Goal: Navigation & Orientation: Find specific page/section

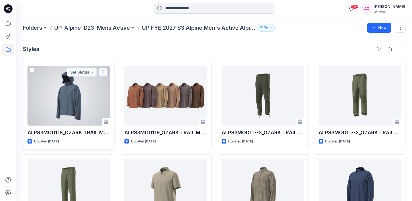
click at [104, 72] on button "button" at bounding box center [103, 72] width 9 height 9
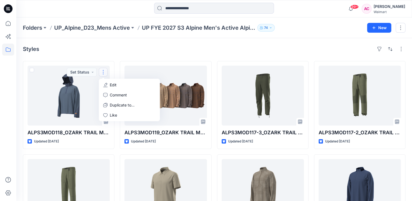
click at [162, 45] on div "Styles" at bounding box center [214, 49] width 383 height 9
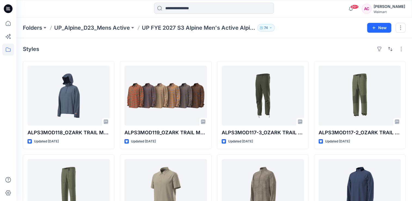
click at [38, 28] on p "Folders" at bounding box center [32, 28] width 19 height 8
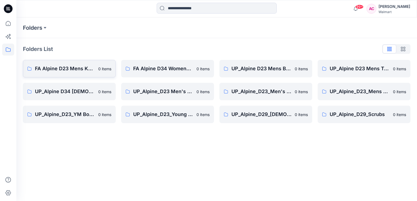
click at [64, 67] on p "FA Alpine D23 Mens Knits" at bounding box center [65, 69] width 60 height 8
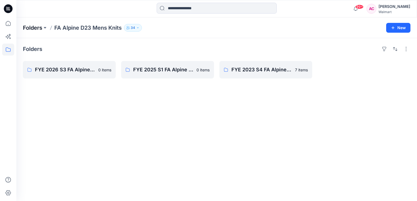
click at [37, 28] on p "Folders" at bounding box center [32, 28] width 19 height 8
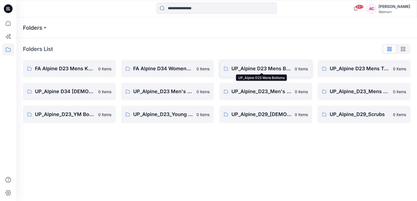
click at [263, 69] on p "UP_Alpine D23 Mens Bottoms" at bounding box center [261, 69] width 60 height 8
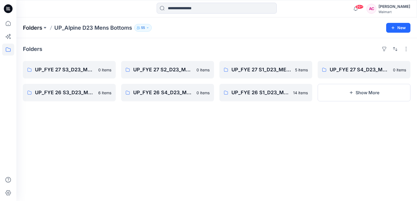
click at [33, 27] on p "Folders" at bounding box center [32, 28] width 19 height 8
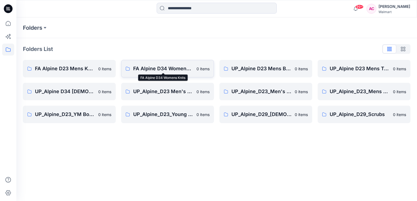
click at [166, 69] on p "FA Alpine D34 Womens Knits" at bounding box center [163, 69] width 60 height 8
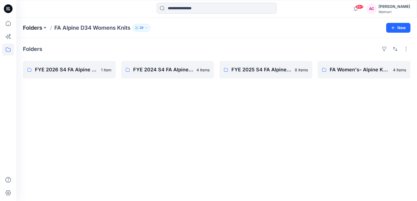
click at [34, 26] on p "Folders" at bounding box center [32, 28] width 19 height 8
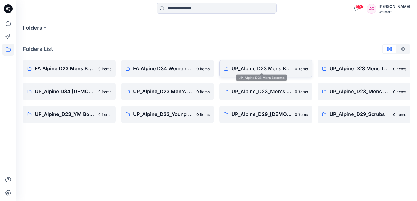
click at [256, 69] on p "UP_Alpine D23 Mens Bottoms" at bounding box center [261, 69] width 60 height 8
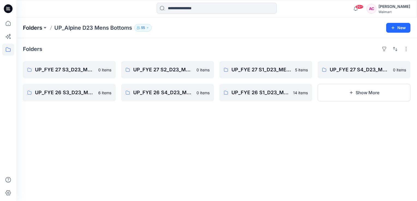
click at [34, 25] on p "Folders" at bounding box center [32, 28] width 19 height 8
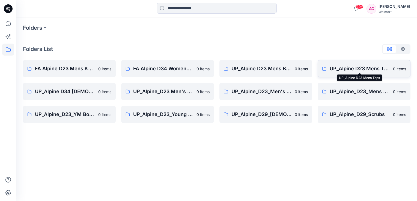
click at [358, 69] on p "UP_Alpine D23 Mens Tops" at bounding box center [359, 69] width 60 height 8
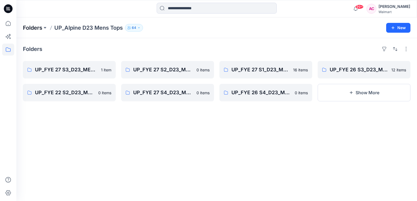
click at [31, 29] on p "Folders" at bounding box center [32, 28] width 19 height 8
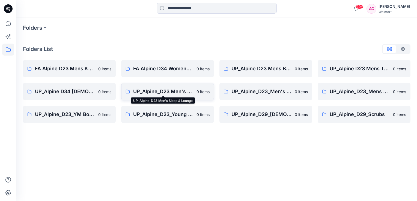
click at [157, 92] on p "UP_Alpine_D23 Men's Sleep & Lounge" at bounding box center [163, 92] width 60 height 8
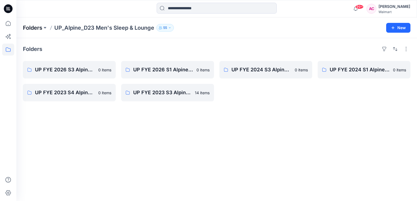
click at [35, 28] on p "Folders" at bounding box center [32, 28] width 19 height 8
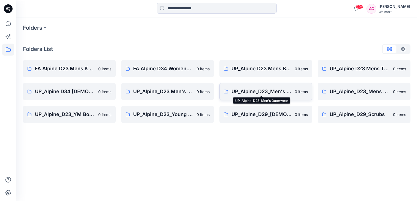
click at [274, 90] on p "UP_Alpine_D23_Men's Outerwear" at bounding box center [261, 92] width 60 height 8
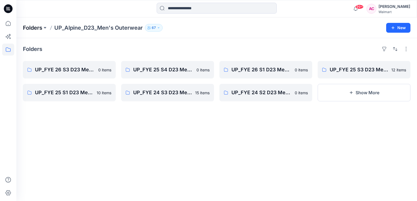
click at [36, 28] on p "Folders" at bounding box center [32, 28] width 19 height 8
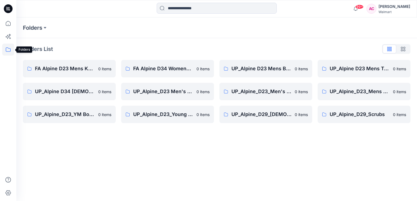
click at [9, 52] on icon at bounding box center [8, 49] width 5 height 4
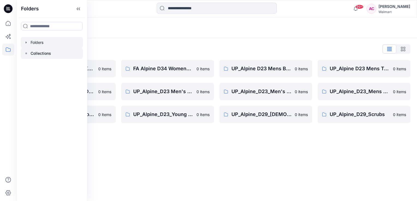
click at [43, 55] on p "Collections" at bounding box center [41, 53] width 20 height 7
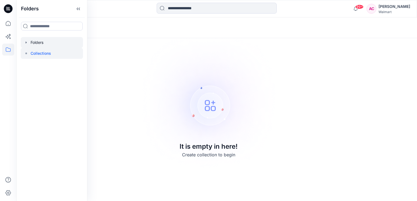
click at [33, 40] on div at bounding box center [52, 42] width 62 height 11
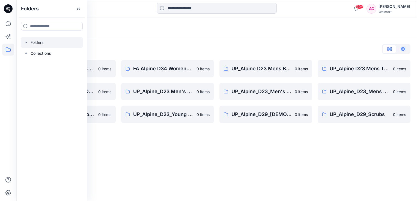
click at [403, 49] on icon "button" at bounding box center [402, 49] width 4 height 4
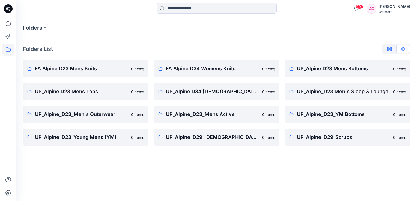
click at [388, 50] on icon "button" at bounding box center [388, 49] width 3 height 4
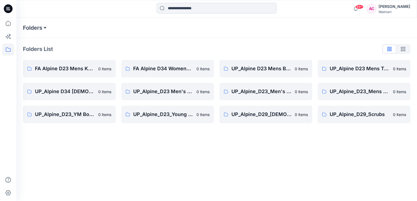
click at [45, 29] on button at bounding box center [44, 28] width 5 height 8
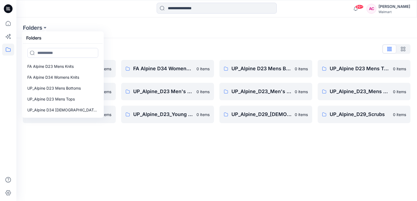
drag, startPoint x: 150, startPoint y: 154, endPoint x: 160, endPoint y: 134, distance: 22.3
click at [150, 154] on div "Folders Folders FA Alpine D23 Mens Knits FA Alpine D34 Womens Knits UP_Alpine D…" at bounding box center [216, 109] width 400 height 184
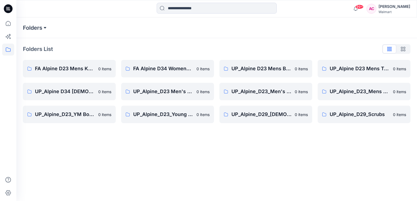
click at [44, 26] on button at bounding box center [44, 28] width 5 height 8
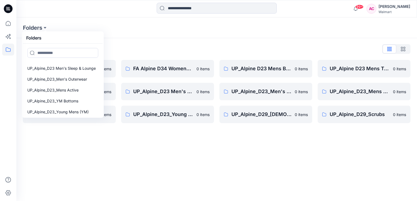
scroll to position [55, 0]
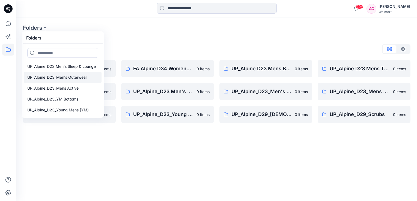
click at [48, 76] on p "UP_Alpine_D23_Men's Outerwear" at bounding box center [57, 77] width 60 height 7
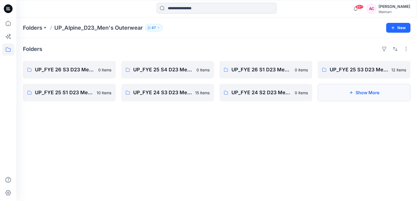
click at [377, 94] on button "Show More" at bounding box center [363, 92] width 93 height 17
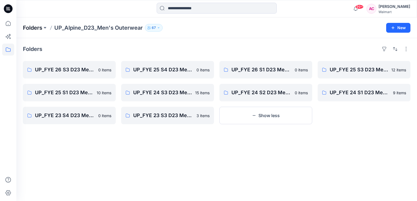
click at [34, 29] on p "Folders" at bounding box center [32, 28] width 19 height 8
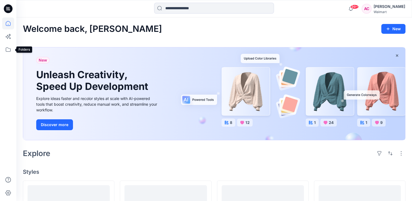
drag, startPoint x: 6, startPoint y: 50, endPoint x: 13, endPoint y: 66, distance: 17.0
click at [6, 50] on icon at bounding box center [8, 50] width 12 height 12
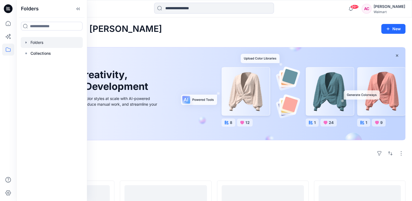
click at [40, 43] on div at bounding box center [52, 42] width 62 height 11
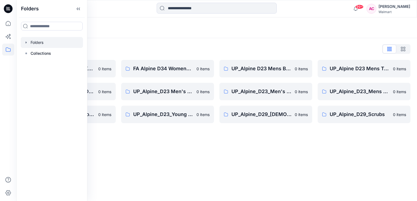
click at [193, 167] on div "Folders Folders List FA Alpine D23 Mens Knits 0 items UP_Alpine D34 Ladies Acti…" at bounding box center [216, 109] width 400 height 184
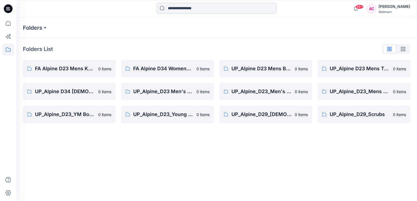
click at [188, 9] on input at bounding box center [216, 8] width 120 height 11
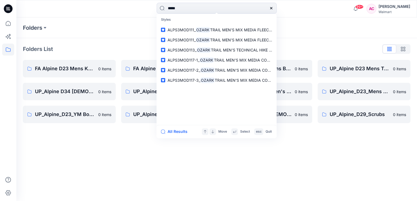
type input "*****"
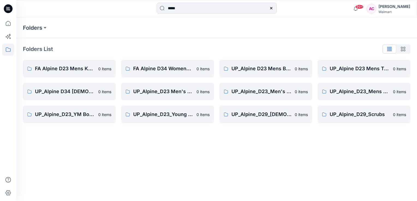
click at [141, 161] on div "Folders Folders List FA Alpine D23 Mens Knits 0 items UP_Alpine D34 Ladies Acti…" at bounding box center [216, 109] width 400 height 184
click at [7, 21] on icon at bounding box center [8, 23] width 12 height 12
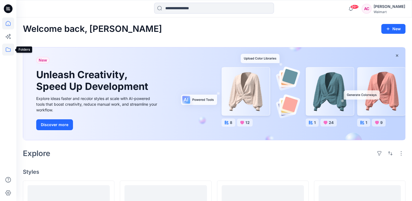
click at [9, 48] on icon at bounding box center [8, 49] width 5 height 4
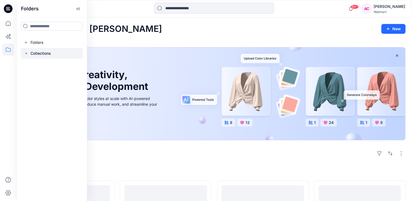
click at [41, 54] on p "Collections" at bounding box center [41, 53] width 20 height 7
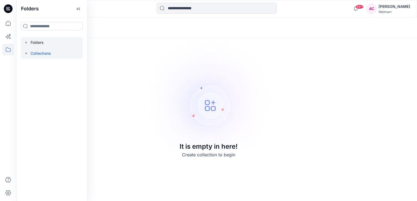
click at [36, 39] on div at bounding box center [52, 42] width 62 height 11
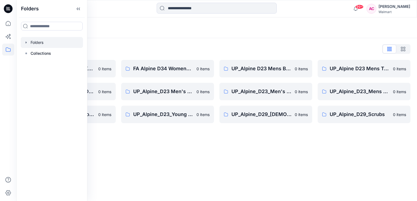
click at [204, 159] on div "Folders Folders List FA Alpine D23 Mens Knits 0 items UP_Alpine D34 Ladies Acti…" at bounding box center [216, 109] width 400 height 184
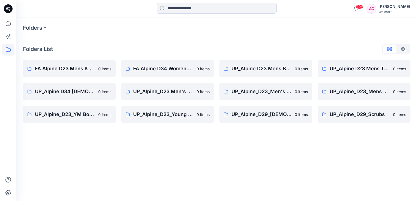
click at [89, 159] on div "Folders Folders List FA Alpine D23 Mens Knits 0 items UP_Alpine D34 Ladies Acti…" at bounding box center [216, 109] width 400 height 184
click at [61, 69] on p "FA Alpine D23 Mens Knits" at bounding box center [65, 69] width 60 height 8
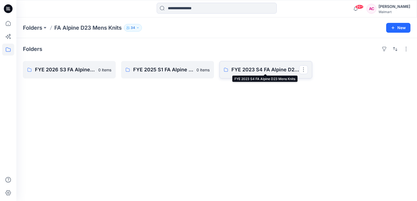
click at [260, 69] on p "FYE 2023 S4 FA Alpine D23 Mens Knits" at bounding box center [265, 70] width 68 height 8
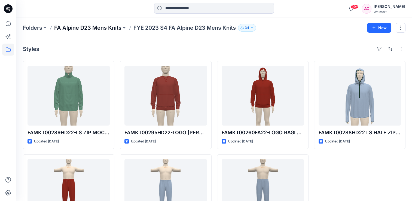
drag, startPoint x: 94, startPoint y: 28, endPoint x: 49, endPoint y: 29, distance: 44.7
click at [94, 28] on p "FA Alpine D23 Mens Knits" at bounding box center [87, 28] width 67 height 8
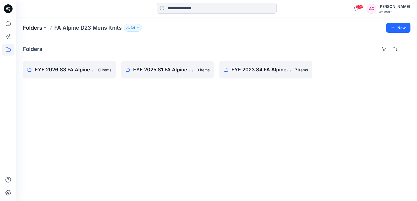
click at [39, 27] on p "Folders" at bounding box center [32, 28] width 19 height 8
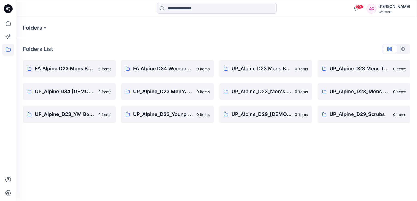
click at [126, 148] on div "Folders Folders List FA Alpine D23 Mens Knits 0 items UP_Alpine D34 Ladies Acti…" at bounding box center [216, 109] width 400 height 184
